Goal: Communication & Community: Answer question/provide support

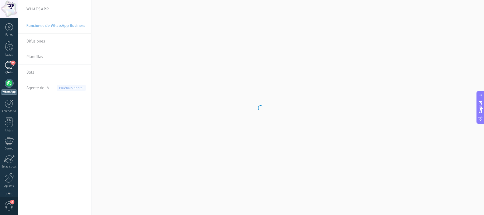
click at [9, 66] on div "94" at bounding box center [9, 65] width 9 height 8
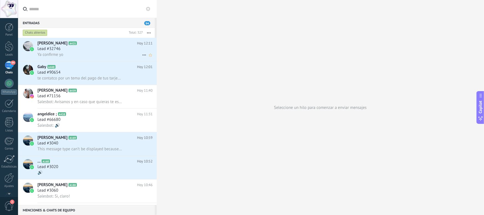
click at [84, 47] on div "Lead #32746" at bounding box center [94, 49] width 115 height 6
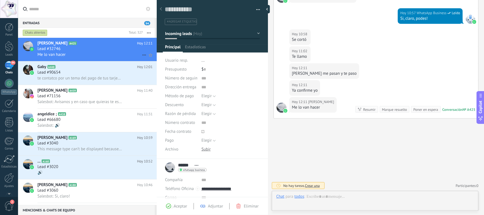
scroll to position [8, 0]
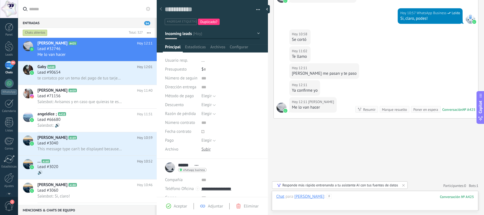
click at [323, 200] on div at bounding box center [375, 202] width 198 height 17
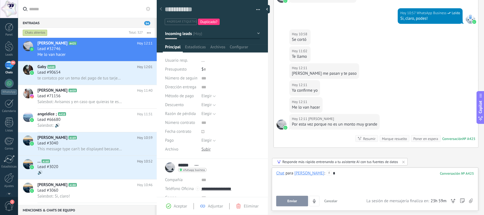
scroll to position [345, 0]
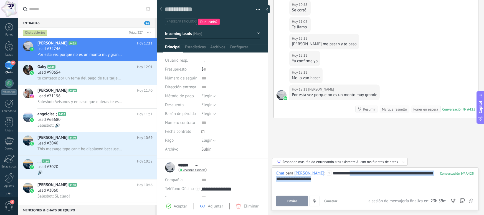
drag, startPoint x: 333, startPoint y: 179, endPoint x: 332, endPoint y: 173, distance: 6.3
click at [332, 173] on div "**********" at bounding box center [375, 180] width 198 height 21
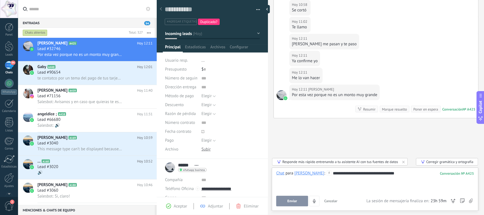
click at [291, 205] on button "Enviar" at bounding box center [292, 201] width 32 height 11
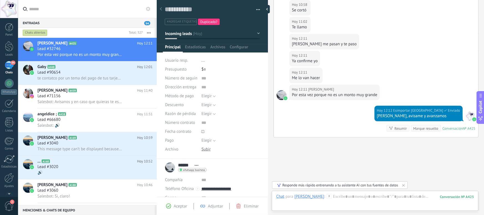
scroll to position [364, 0]
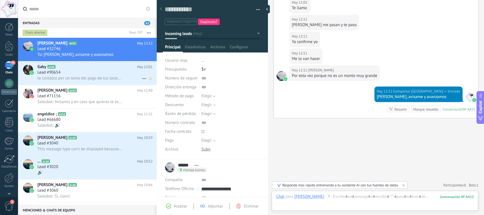
click at [88, 77] on span "te contatco por un tema del pago de tus tarjetas del Banco" at bounding box center [79, 77] width 85 height 5
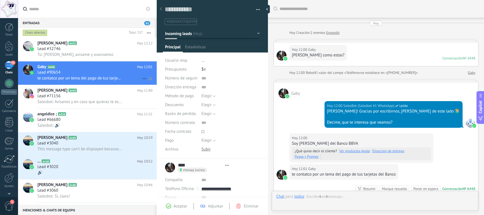
scroll to position [79, 0]
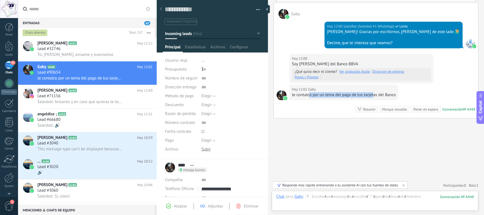
drag, startPoint x: 310, startPoint y: 95, endPoint x: 373, endPoint y: 93, distance: 63.3
click at [373, 93] on div "te contatco por un tema del pago de tus tarjetas del Banco" at bounding box center [344, 95] width 104 height 6
click at [389, 94] on div "te contatco por un tema del pago de tus tarjetas del Banco" at bounding box center [344, 95] width 104 height 6
drag, startPoint x: 390, startPoint y: 95, endPoint x: 332, endPoint y: 97, distance: 57.7
click at [332, 97] on div "te contatco por un tema del pago de tus tarjetas del Banco" at bounding box center [344, 95] width 104 height 6
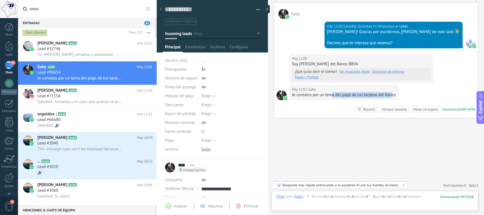
click at [332, 97] on div "te contatco por un tema del pago de tus tarjetas del Banco" at bounding box center [344, 95] width 104 height 6
drag, startPoint x: 324, startPoint y: 95, endPoint x: 383, endPoint y: 96, distance: 59.1
click at [383, 96] on div "te contatco por un tema del pago de tus tarjetas del Banco" at bounding box center [344, 95] width 104 height 6
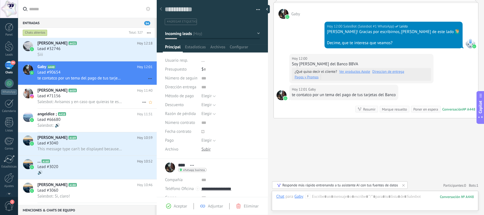
click at [104, 98] on div "Lead #71156" at bounding box center [94, 96] width 115 height 6
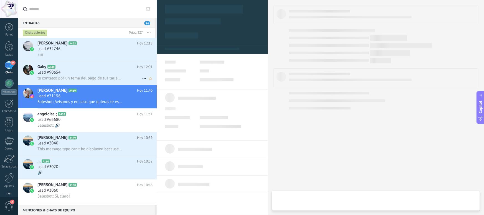
click at [103, 81] on span "te contatco por un tema del pago de tus tarjetas del Banco" at bounding box center [79, 77] width 85 height 5
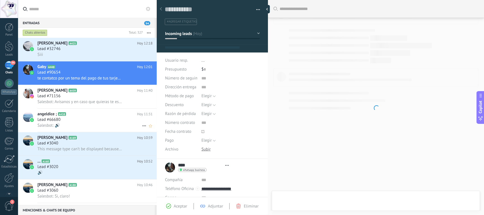
scroll to position [8, 0]
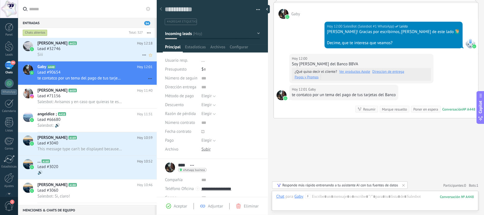
click at [83, 60] on div "[PERSON_NAME] A425 [DATE] 12:18 Lead #32746 [GEOGRAPHIC_DATA]" at bounding box center [96, 49] width 119 height 23
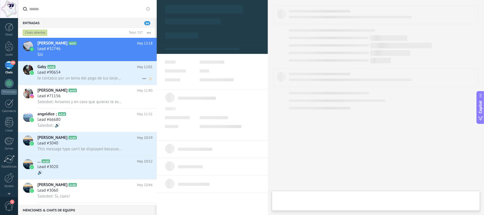
type textarea "**********"
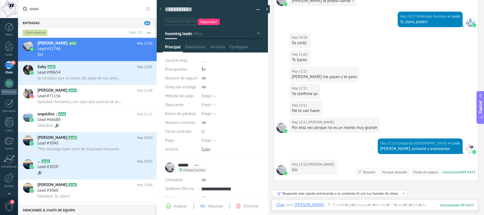
scroll to position [275, 0]
